Goal: Information Seeking & Learning: Learn about a topic

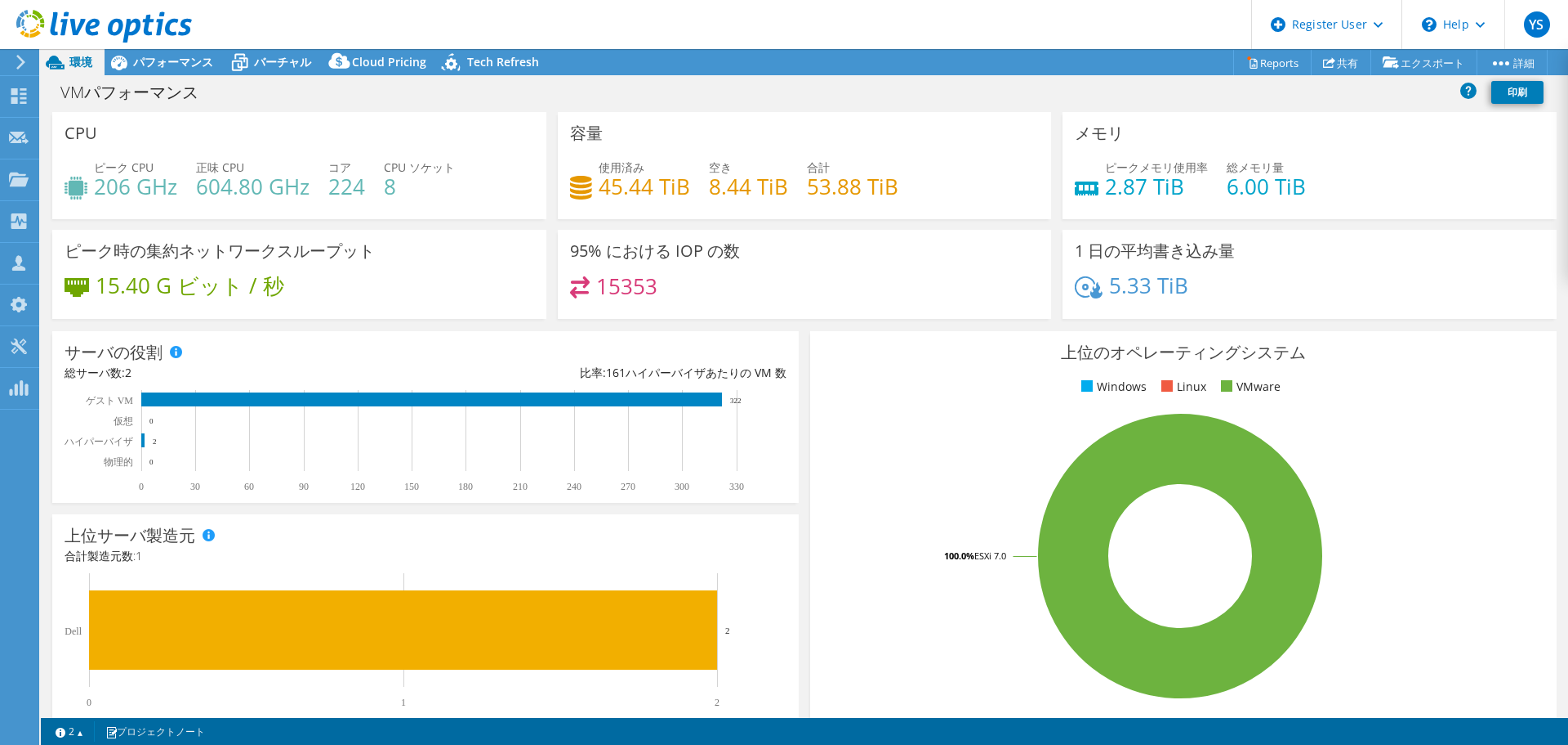
select select "[GEOGRAPHIC_DATA]"
select select "JPY"
click at [168, 60] on span "パフォーマンス" at bounding box center [173, 62] width 80 height 16
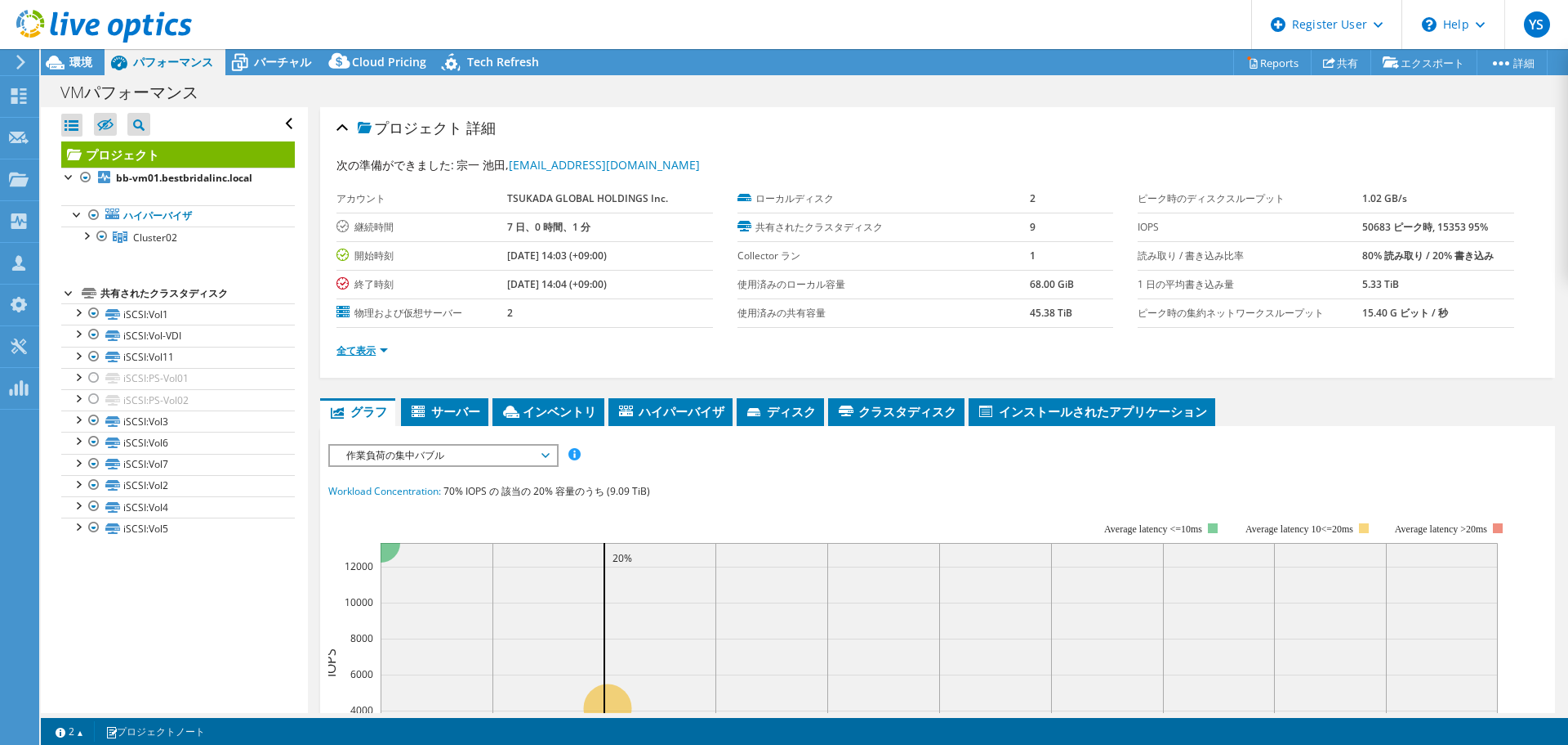
click at [348, 349] on link "全て表示" at bounding box center [362, 350] width 51 height 14
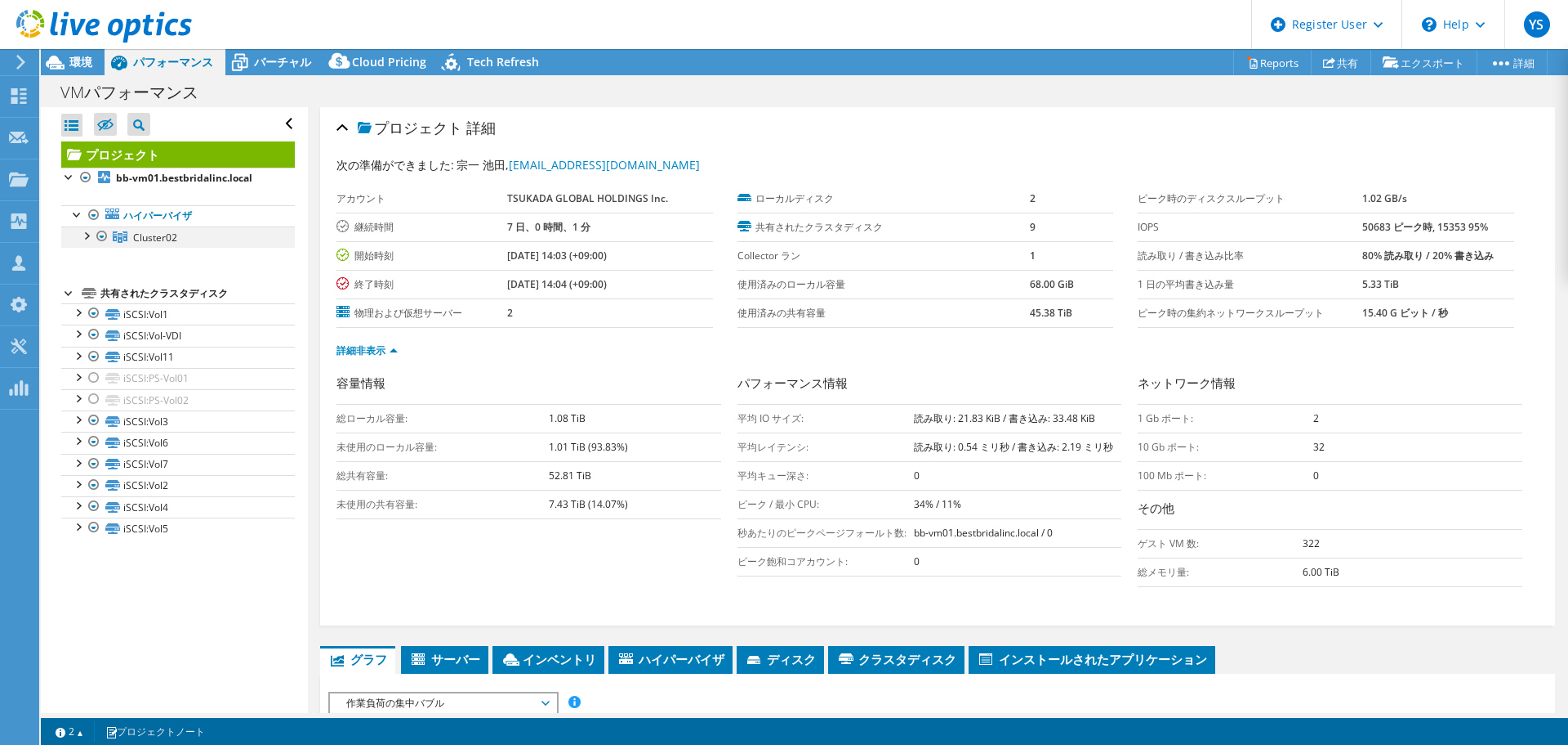
click at [81, 234] on div at bounding box center [86, 234] width 17 height 17
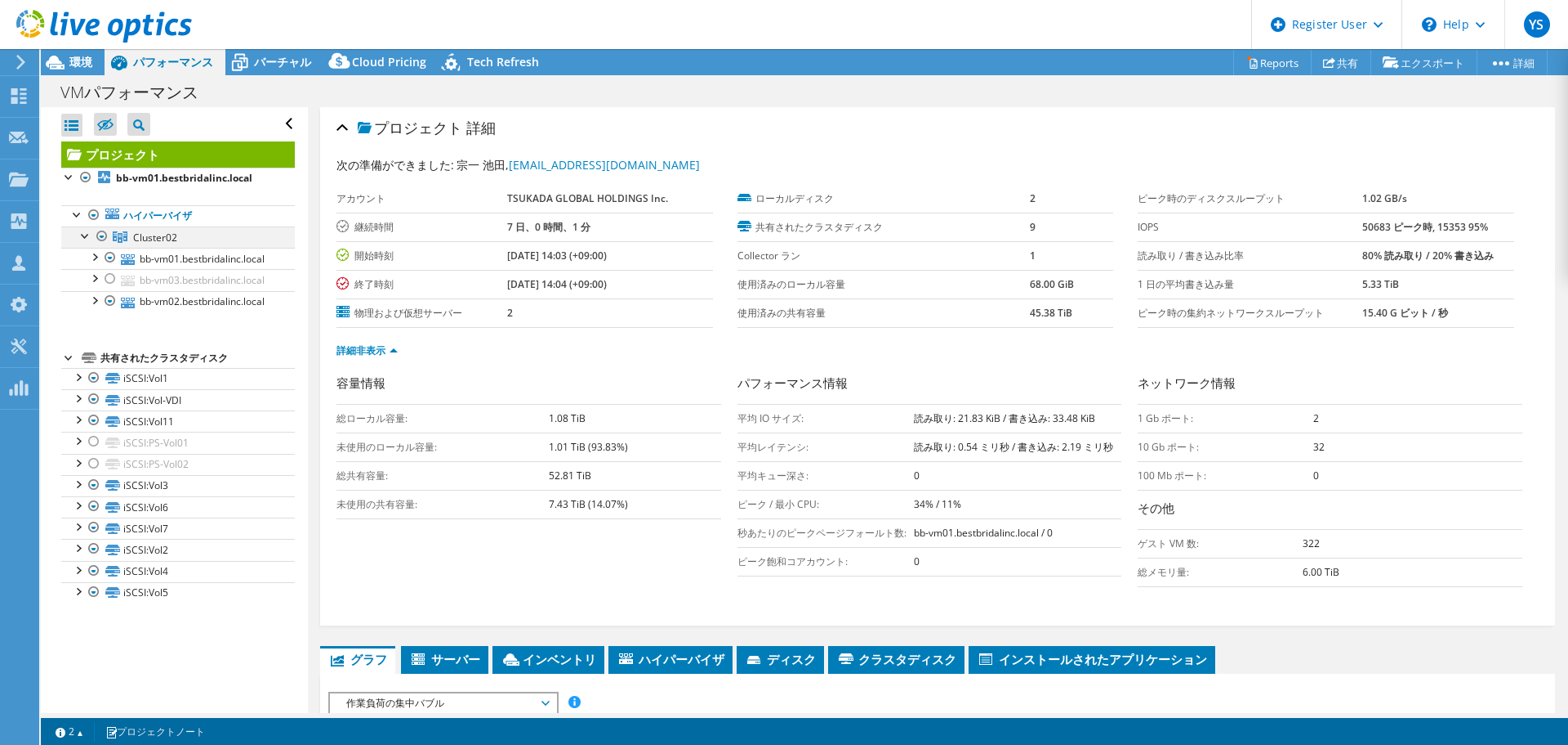
click at [81, 234] on div at bounding box center [86, 234] width 17 height 17
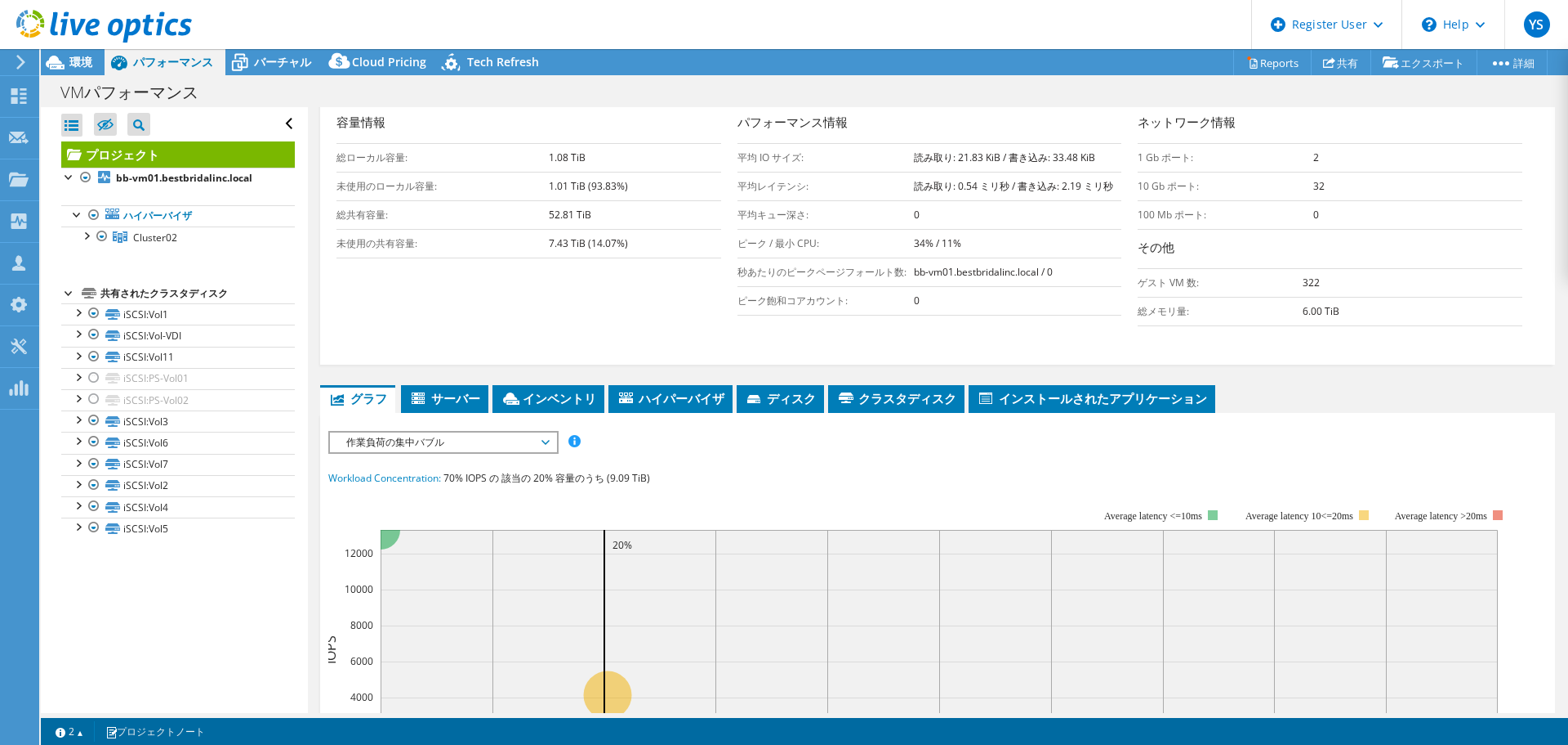
scroll to position [288, 0]
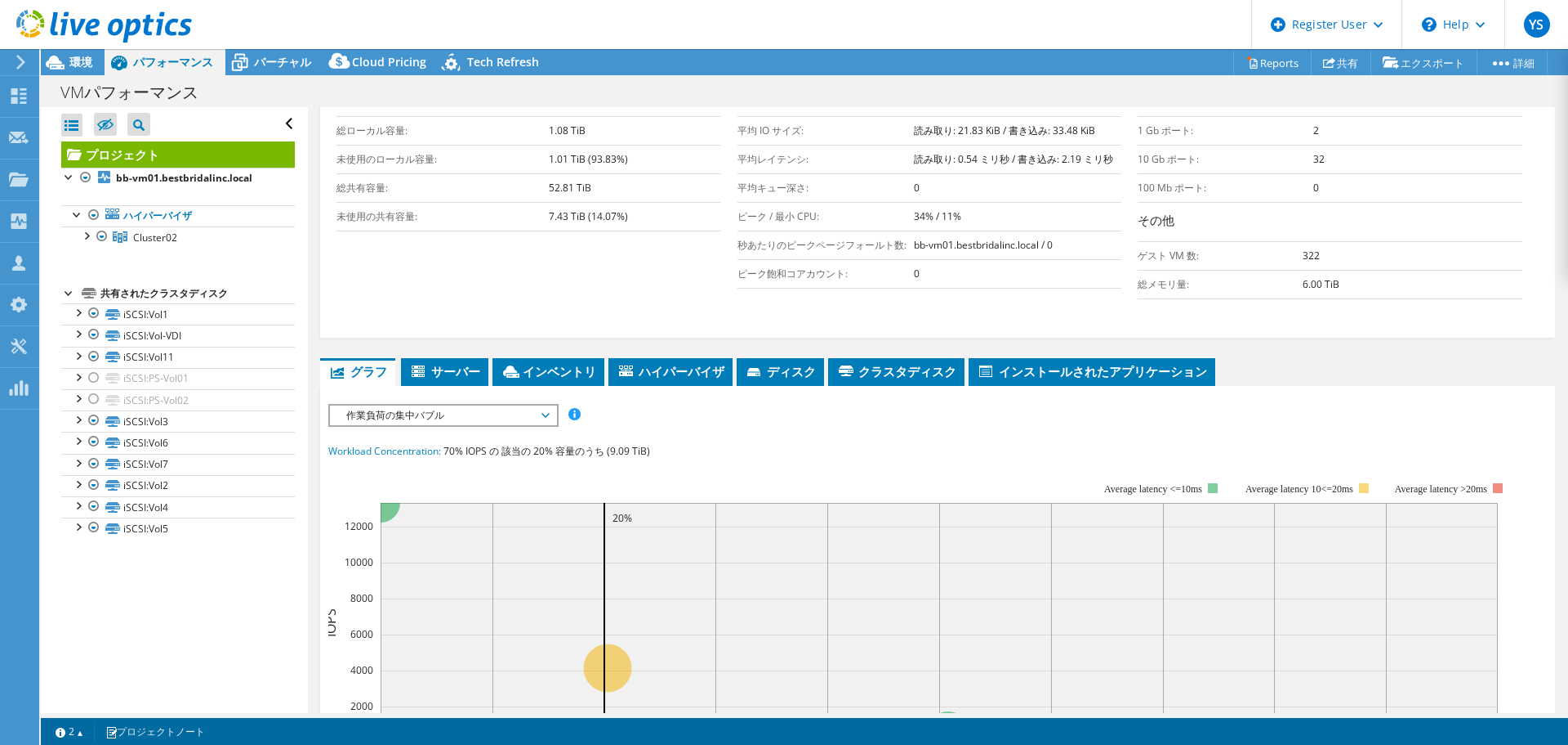
click at [437, 424] on span "作業負荷の集中バブル" at bounding box center [443, 415] width 210 height 20
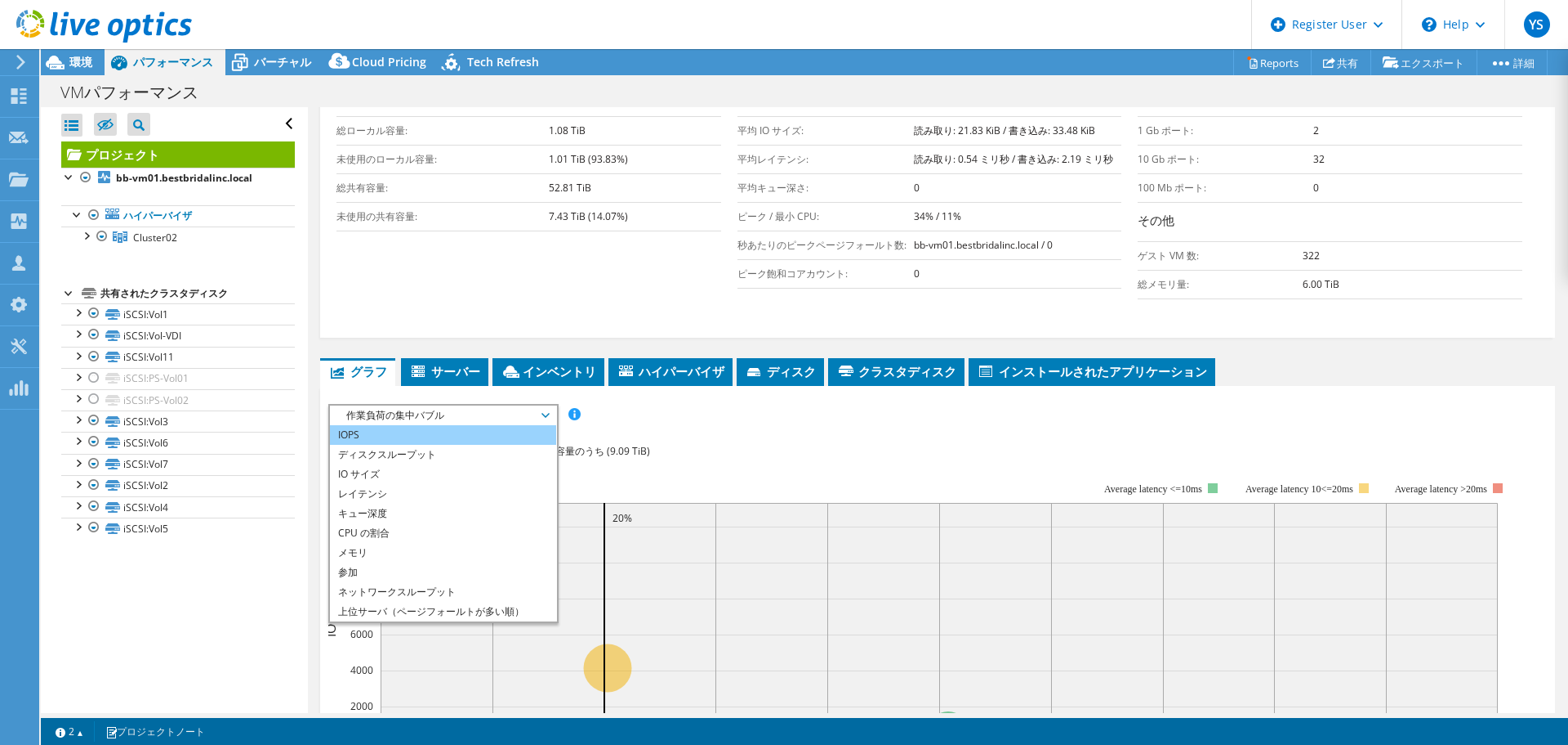
click at [404, 432] on li "IOPS" at bounding box center [442, 435] width 226 height 20
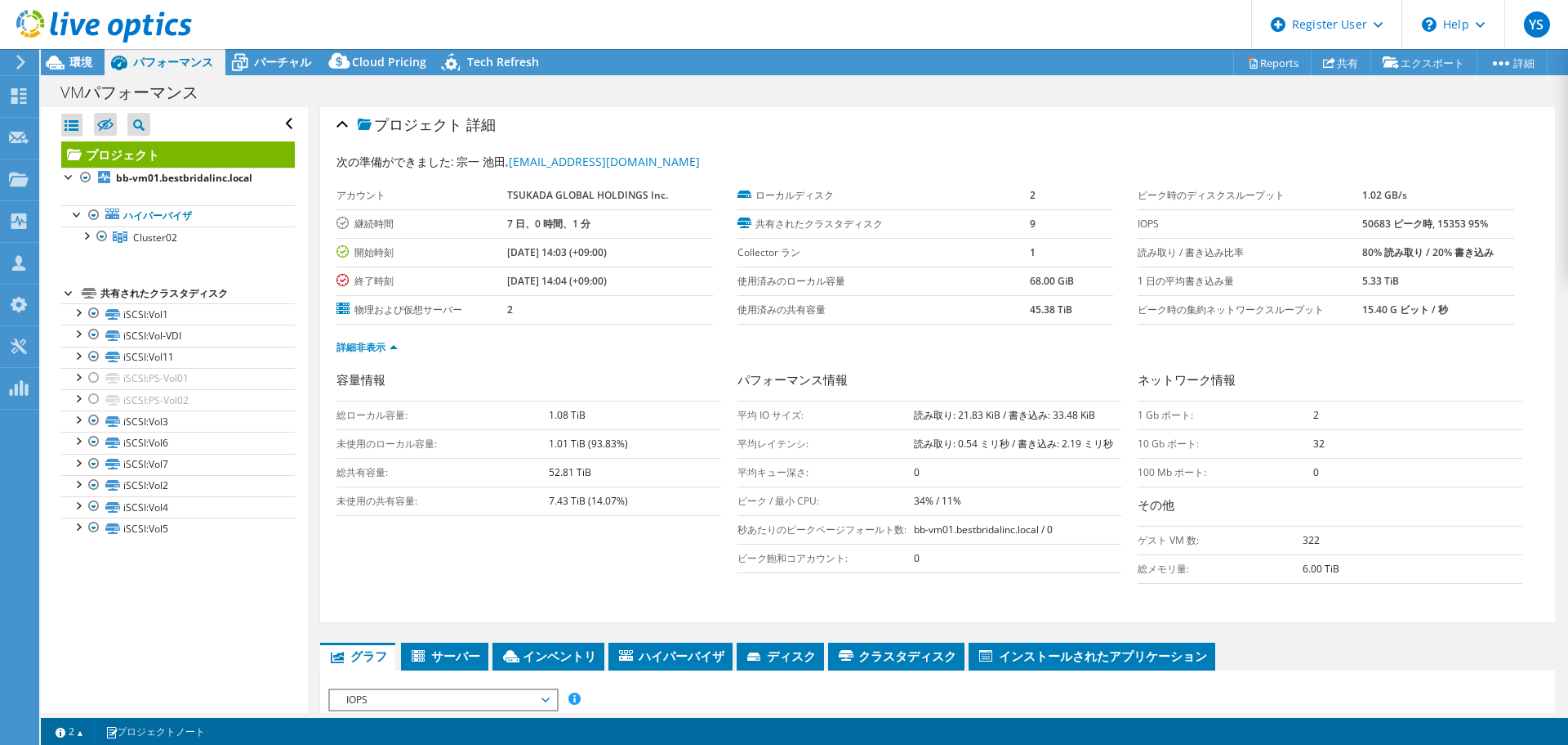
scroll to position [0, 0]
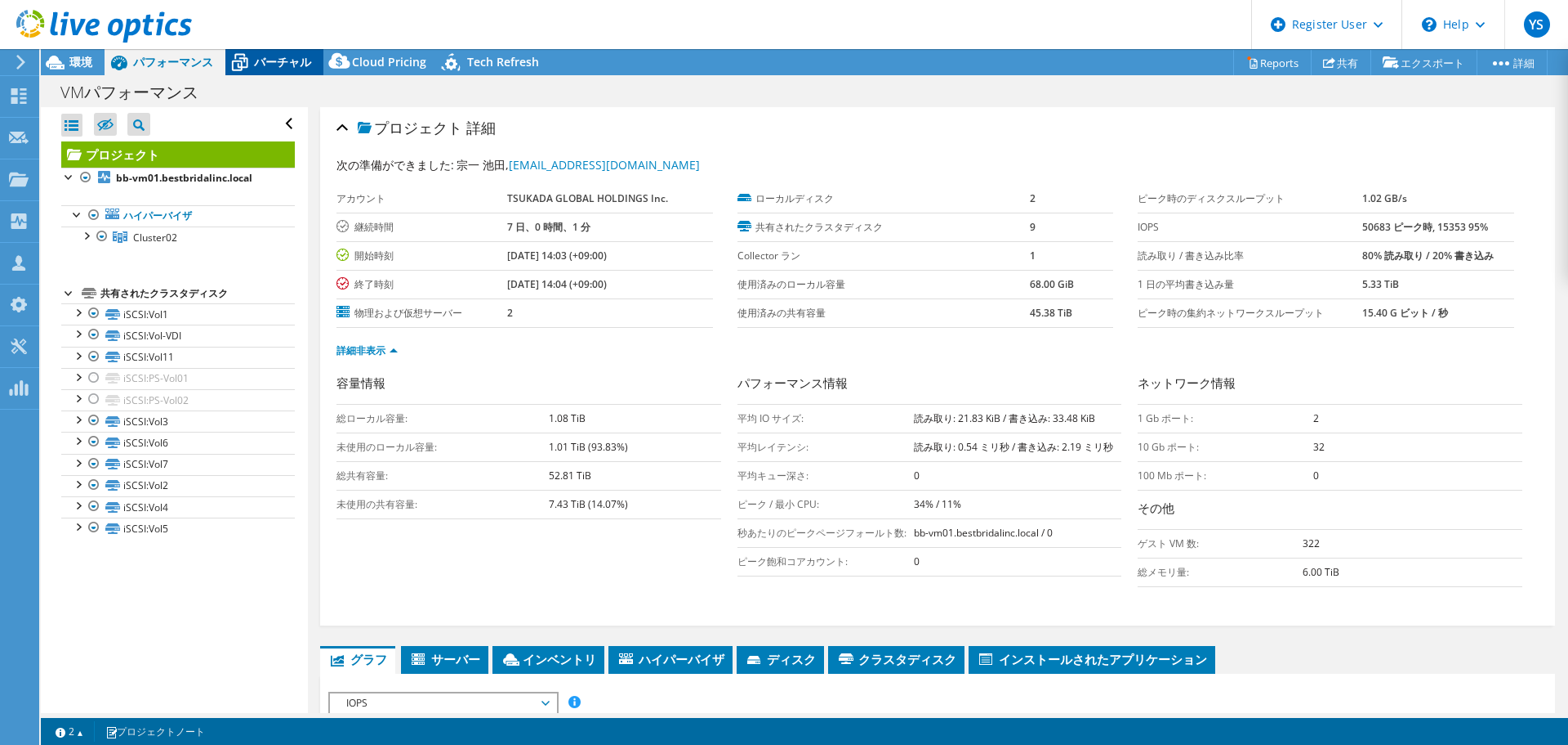
click at [265, 54] on span "バーチャル" at bounding box center [282, 62] width 57 height 16
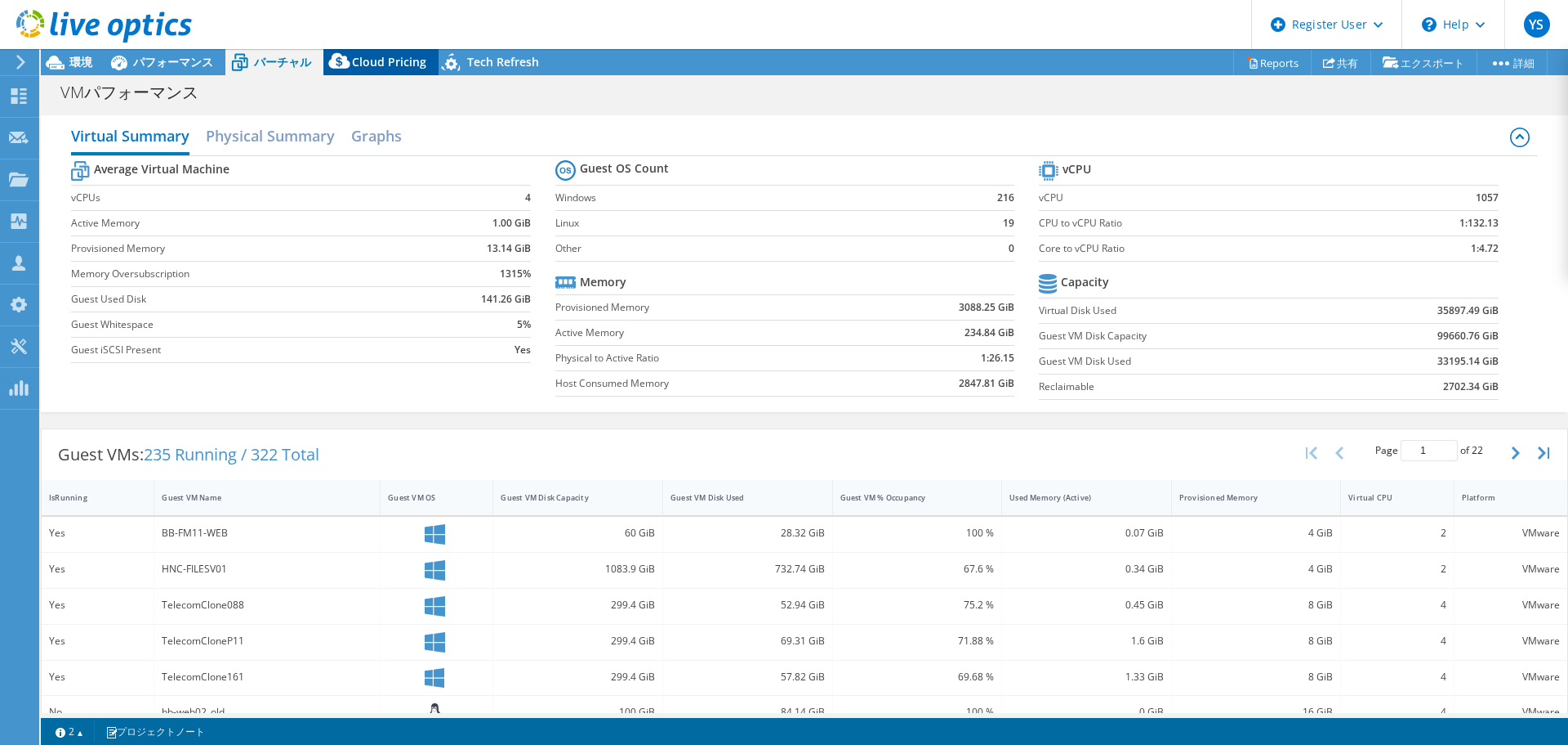
click at [409, 64] on span "Cloud Pricing" at bounding box center [389, 62] width 74 height 16
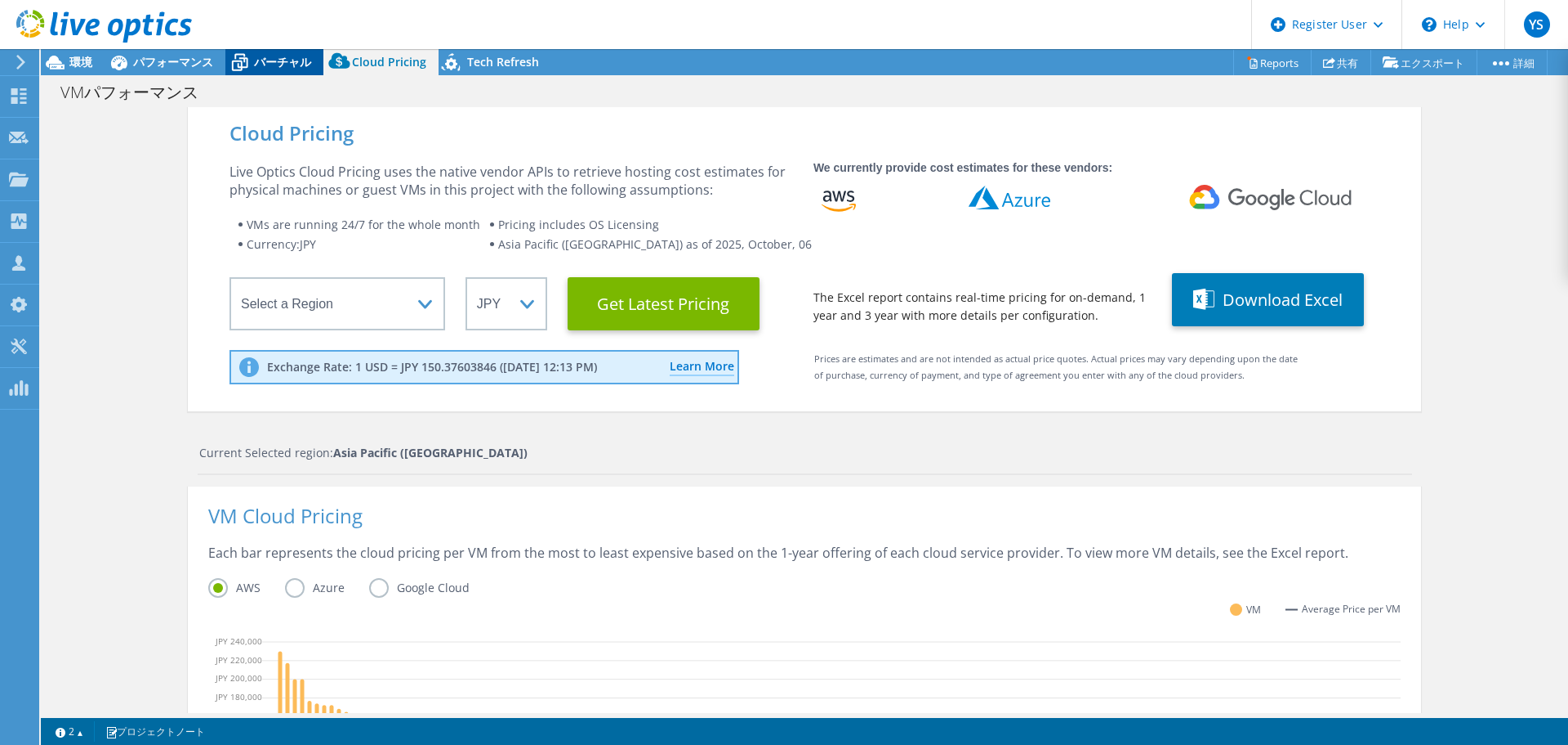
click at [298, 54] on span "バーチャル" at bounding box center [282, 62] width 57 height 16
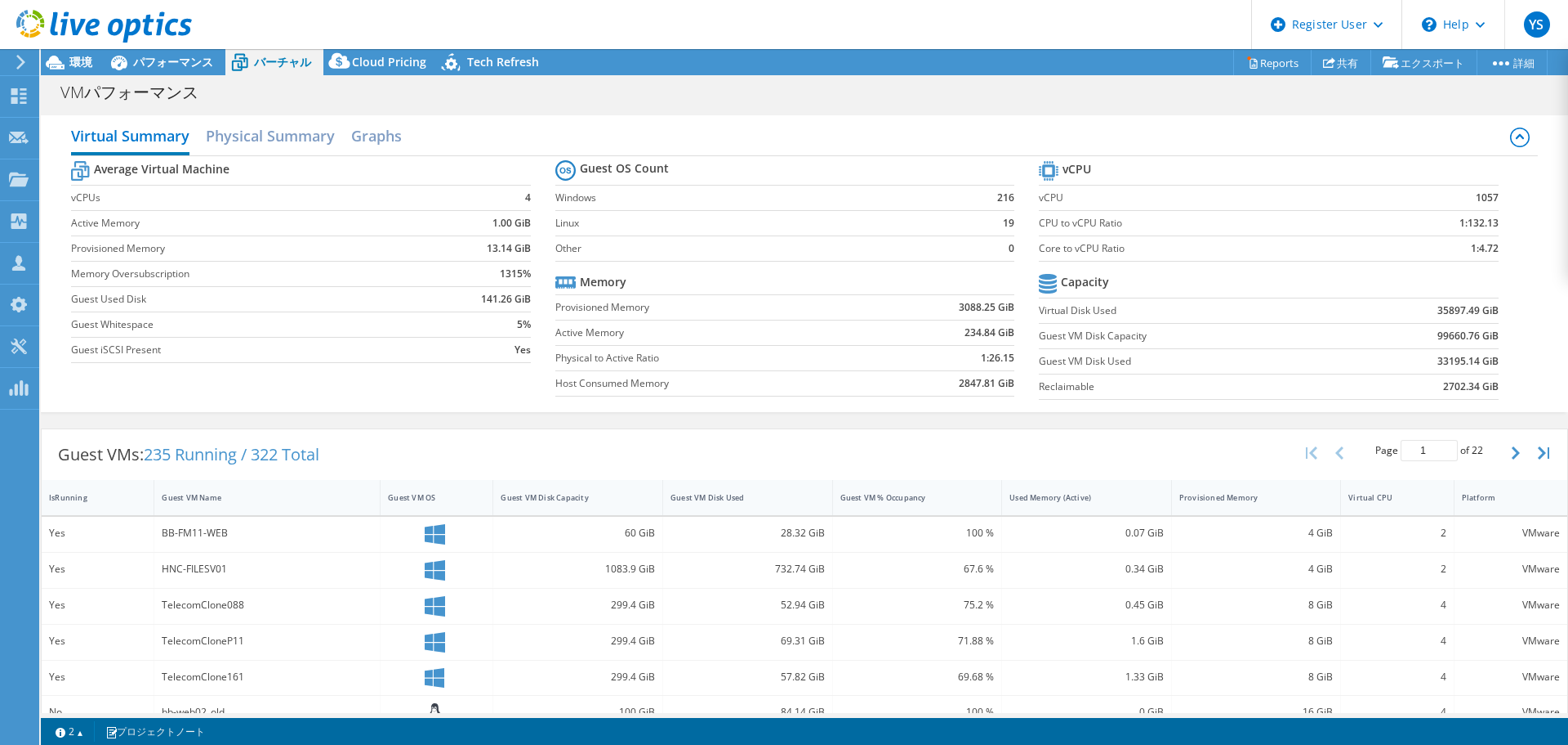
click at [146, 54] on div at bounding box center [96, 27] width 192 height 54
click at [179, 58] on span "パフォーマンス" at bounding box center [173, 62] width 80 height 16
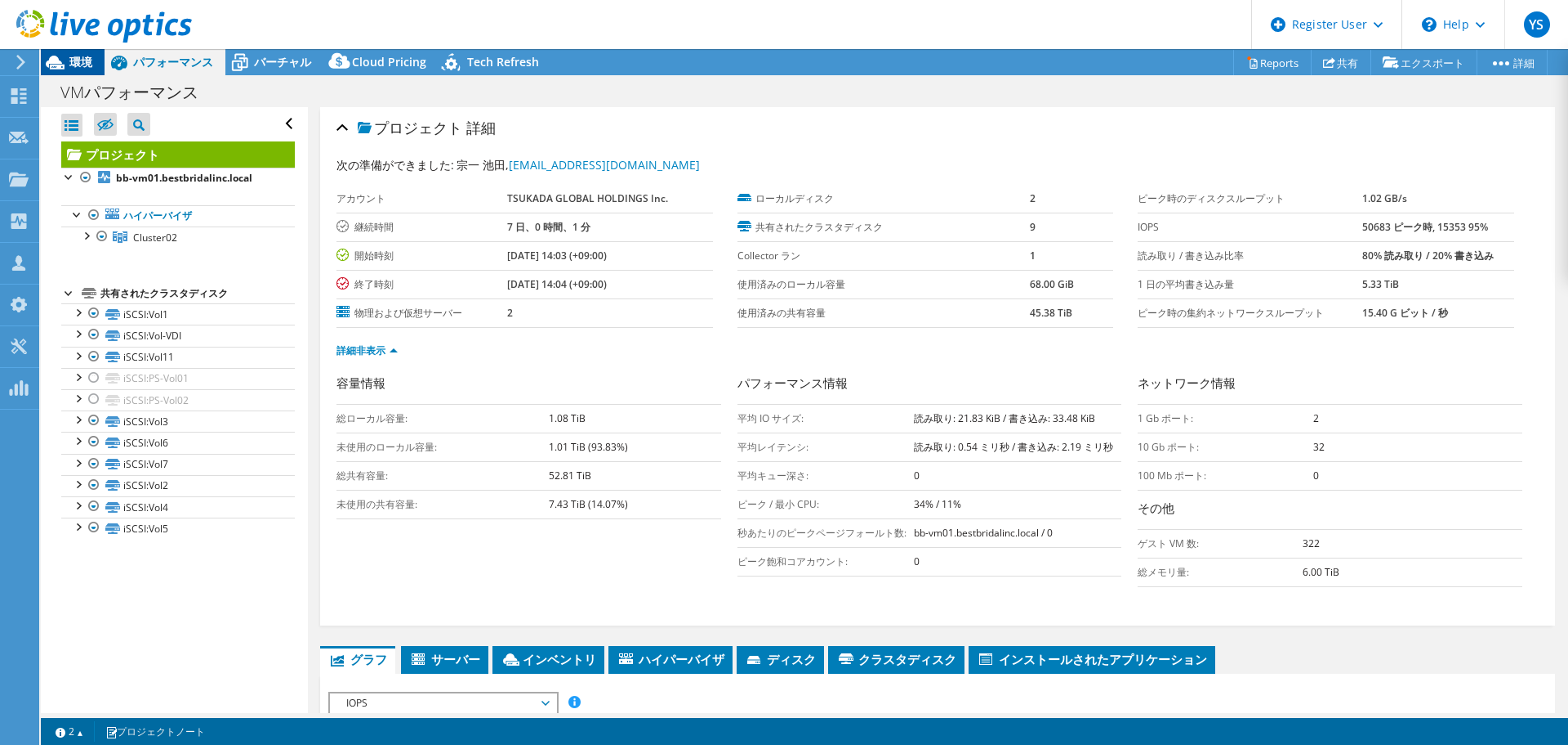
click at [74, 65] on span "環境" at bounding box center [80, 62] width 23 height 16
